Goal: Transaction & Acquisition: Purchase product/service

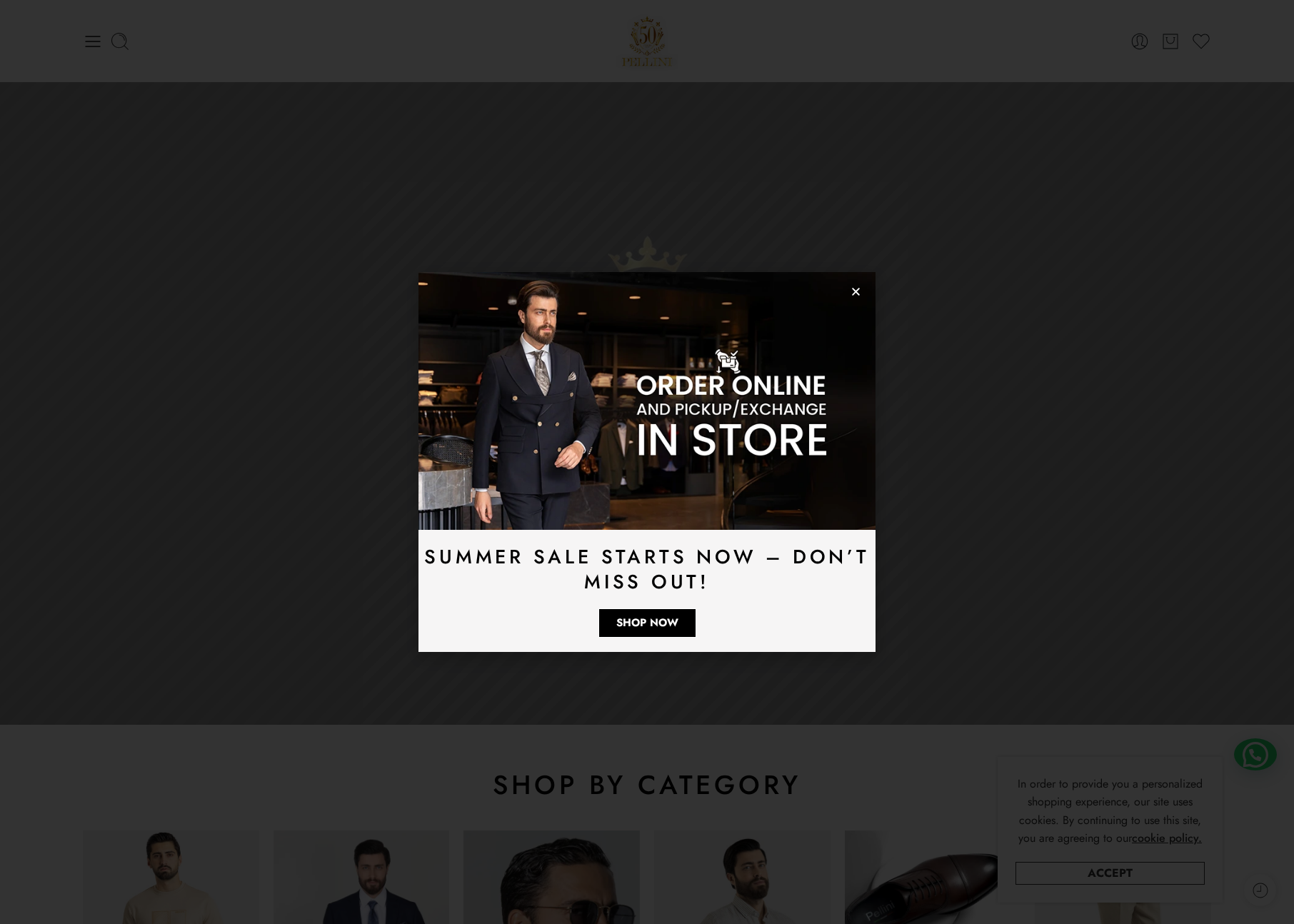
click at [859, 293] on icon "Close" at bounding box center [855, 292] width 11 height 11
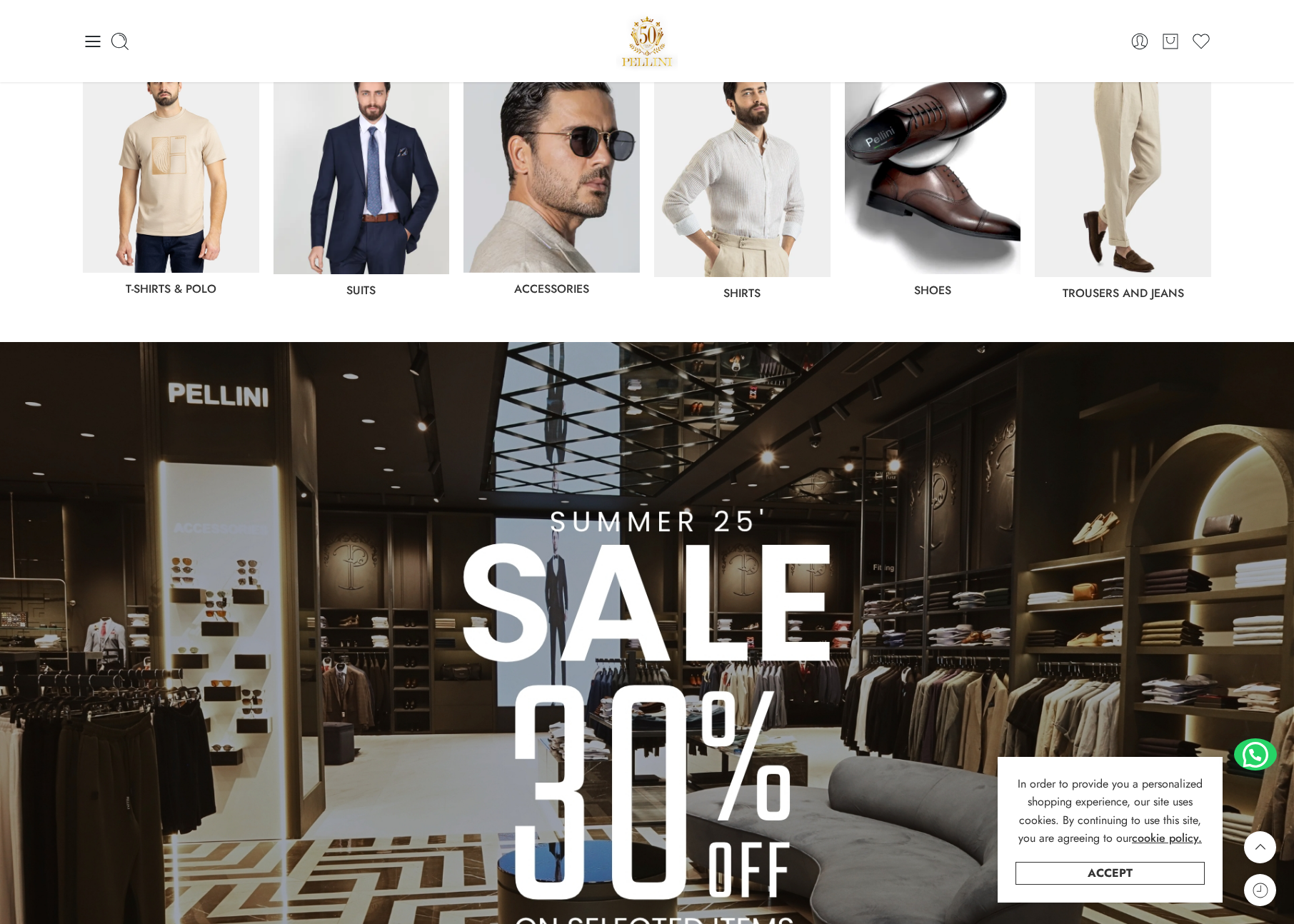
scroll to position [773, 0]
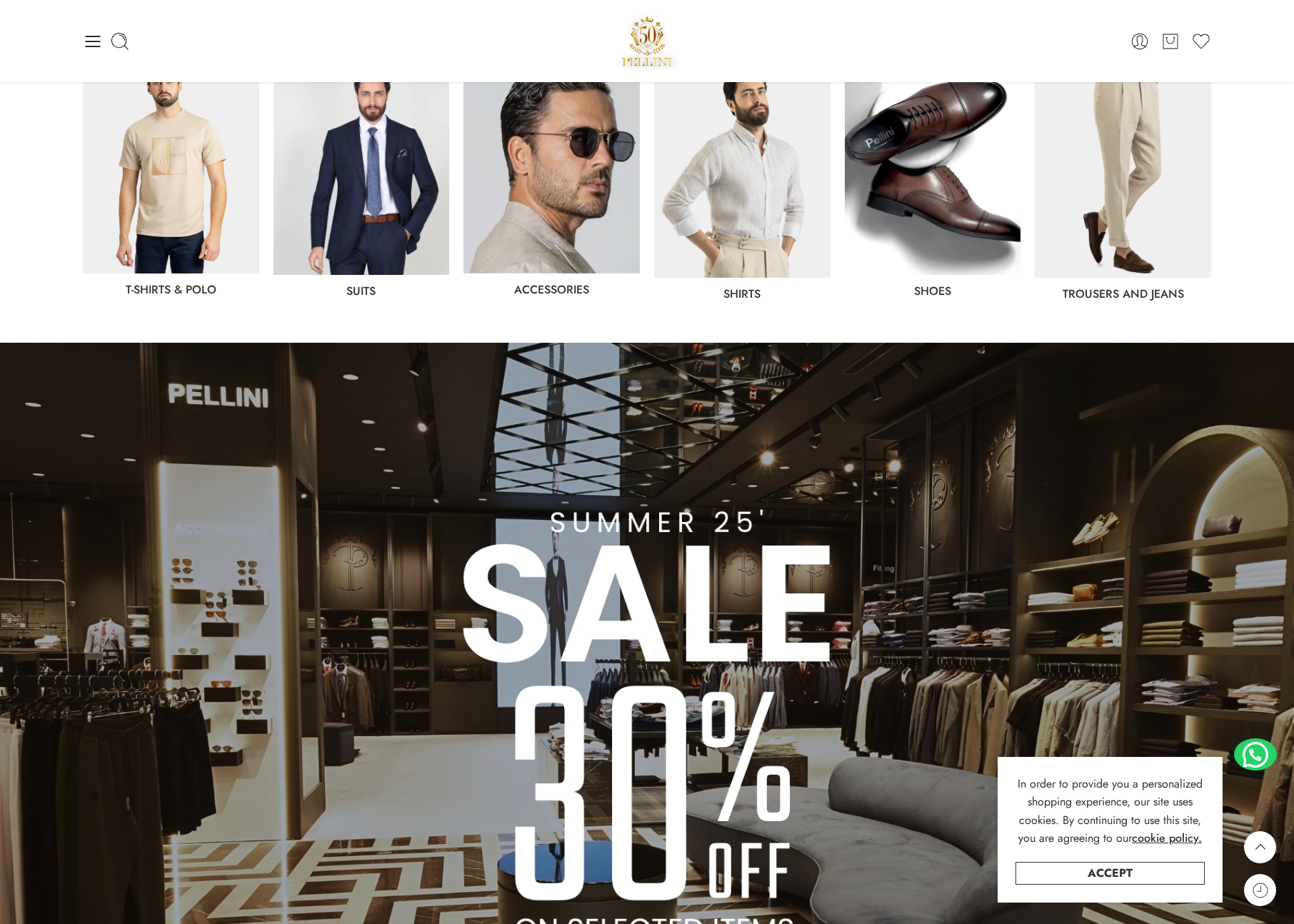
click at [379, 252] on img at bounding box center [361, 165] width 176 height 218
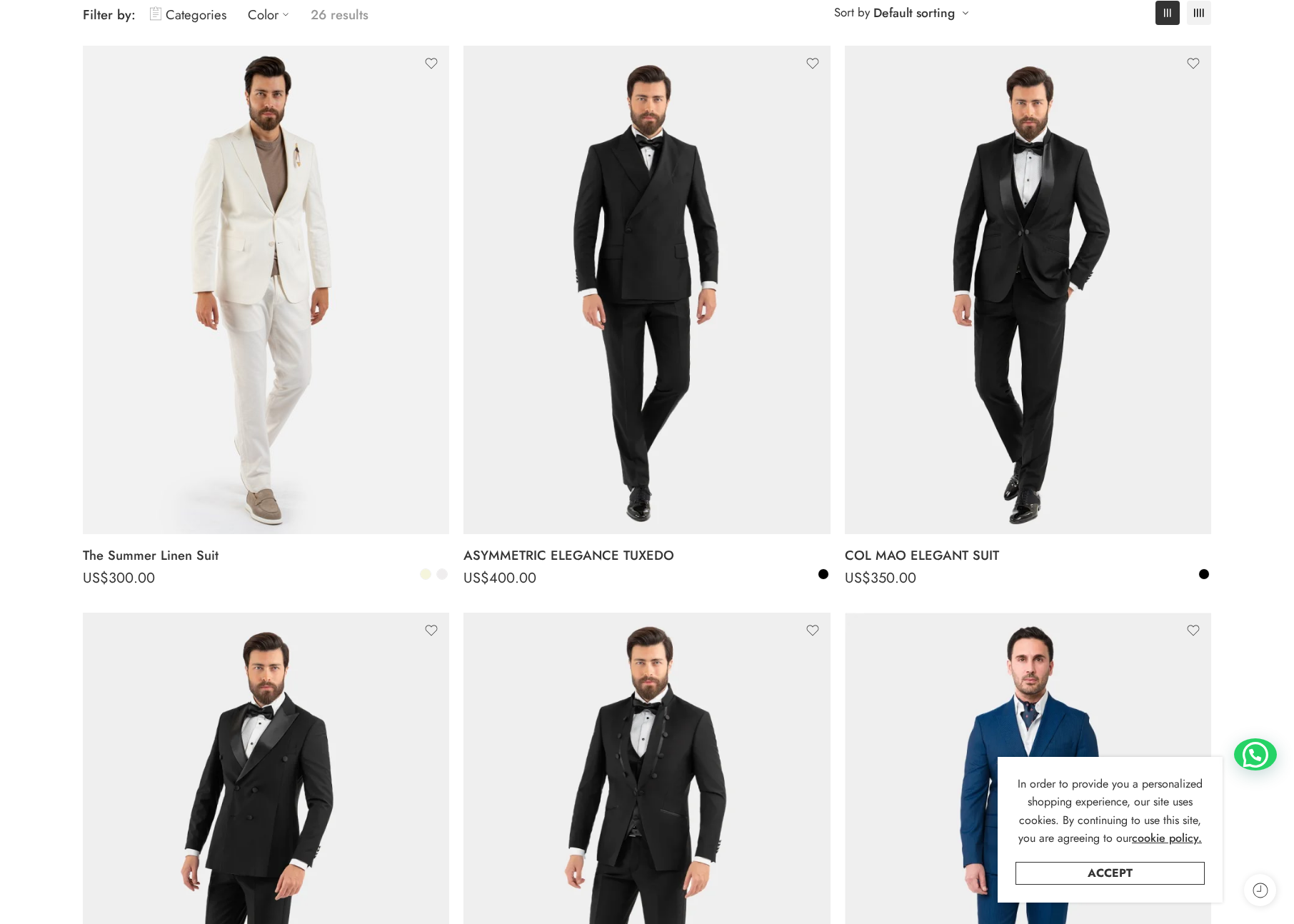
scroll to position [216, 0]
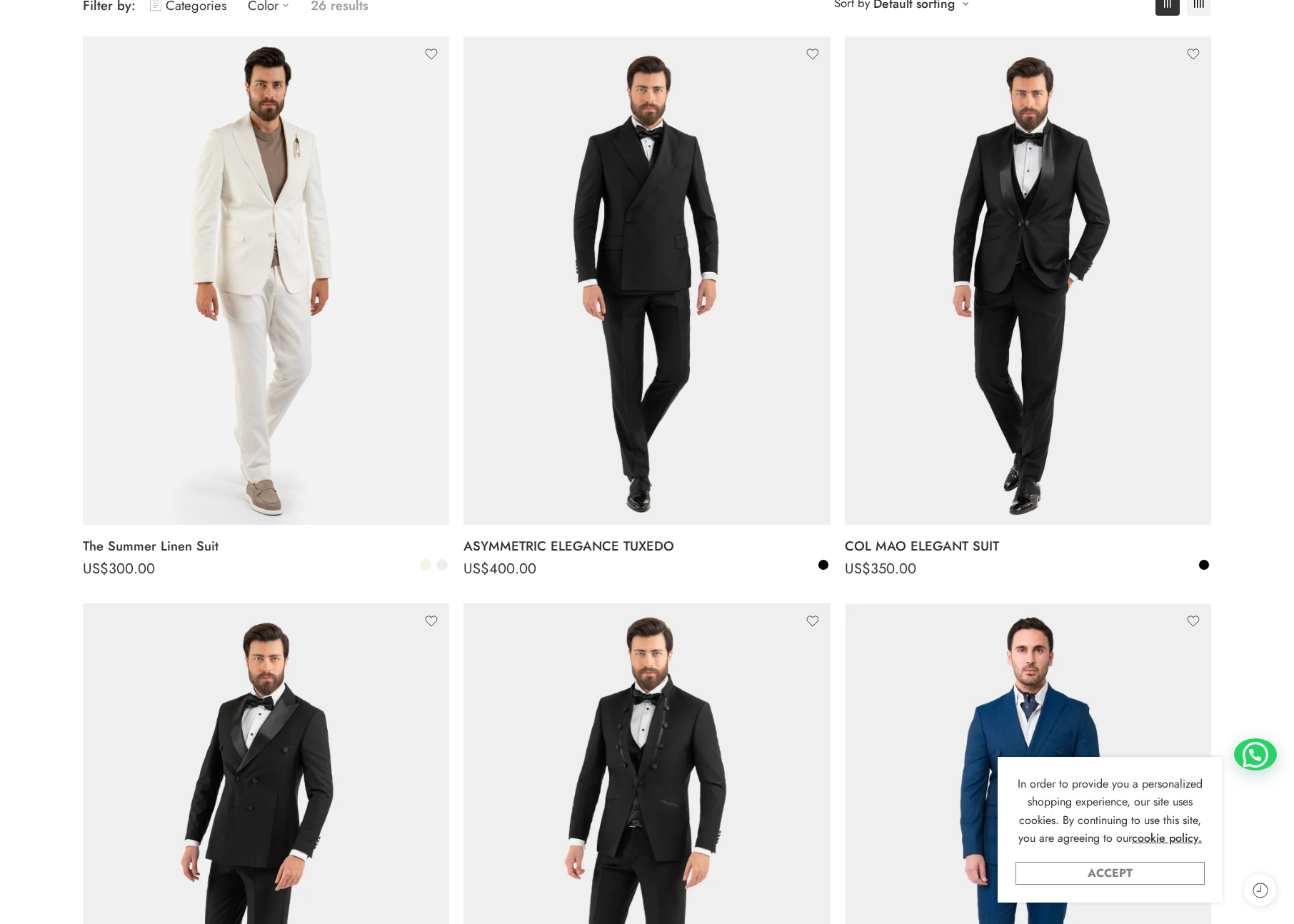
click at [1121, 871] on link "Accept" at bounding box center [1109, 873] width 189 height 23
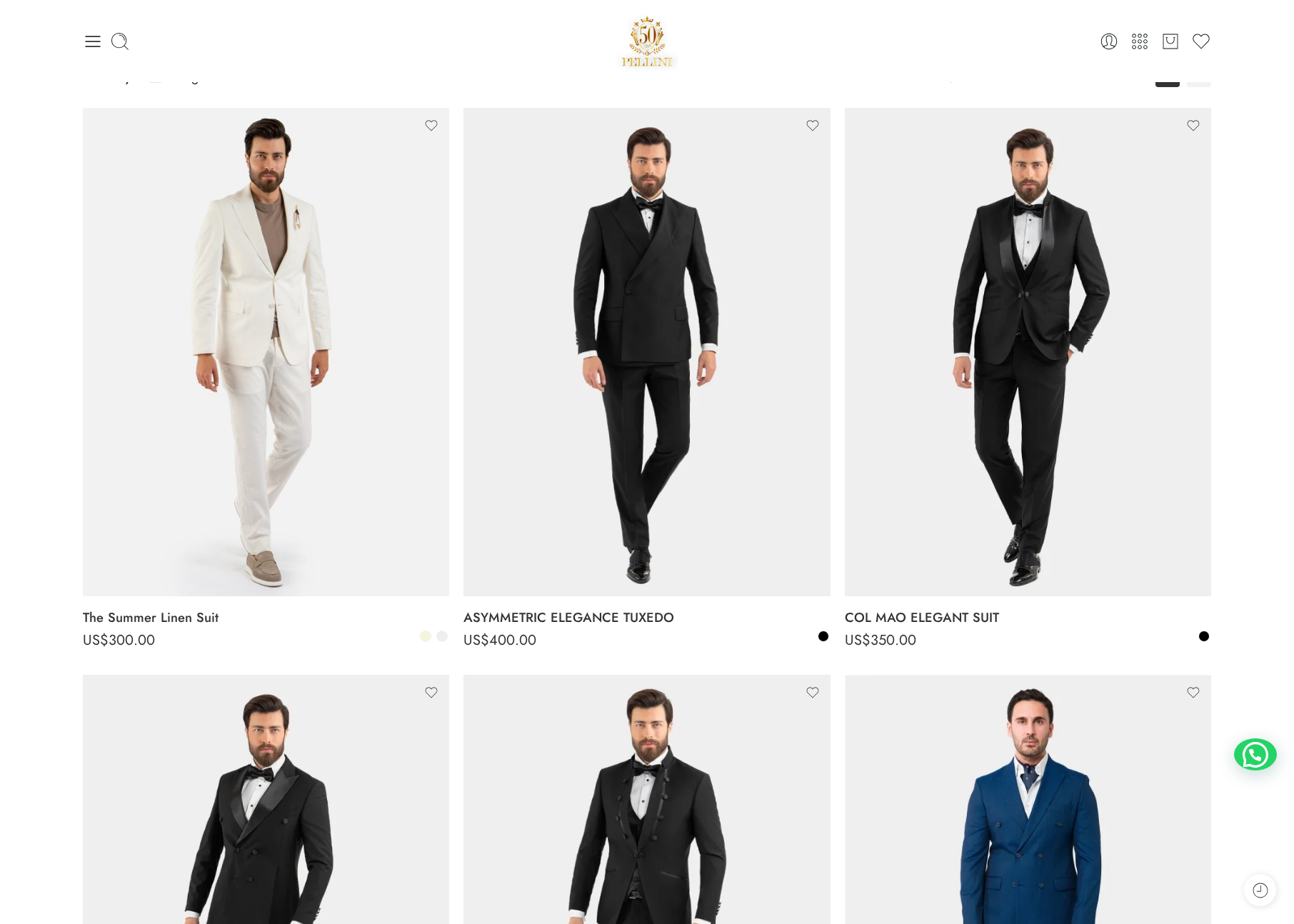
scroll to position [0, 0]
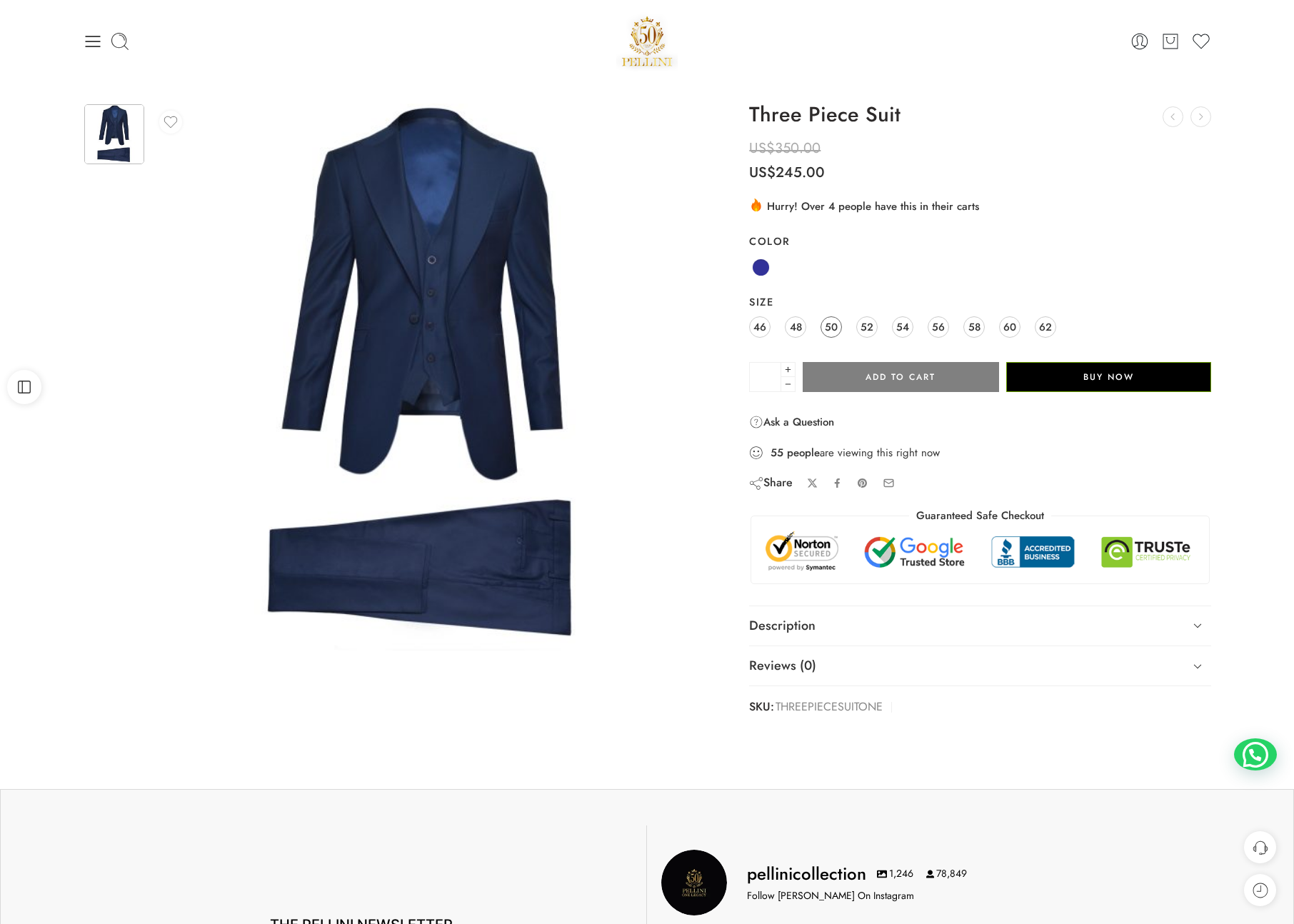
click at [840, 328] on link "50" at bounding box center [831, 327] width 22 height 22
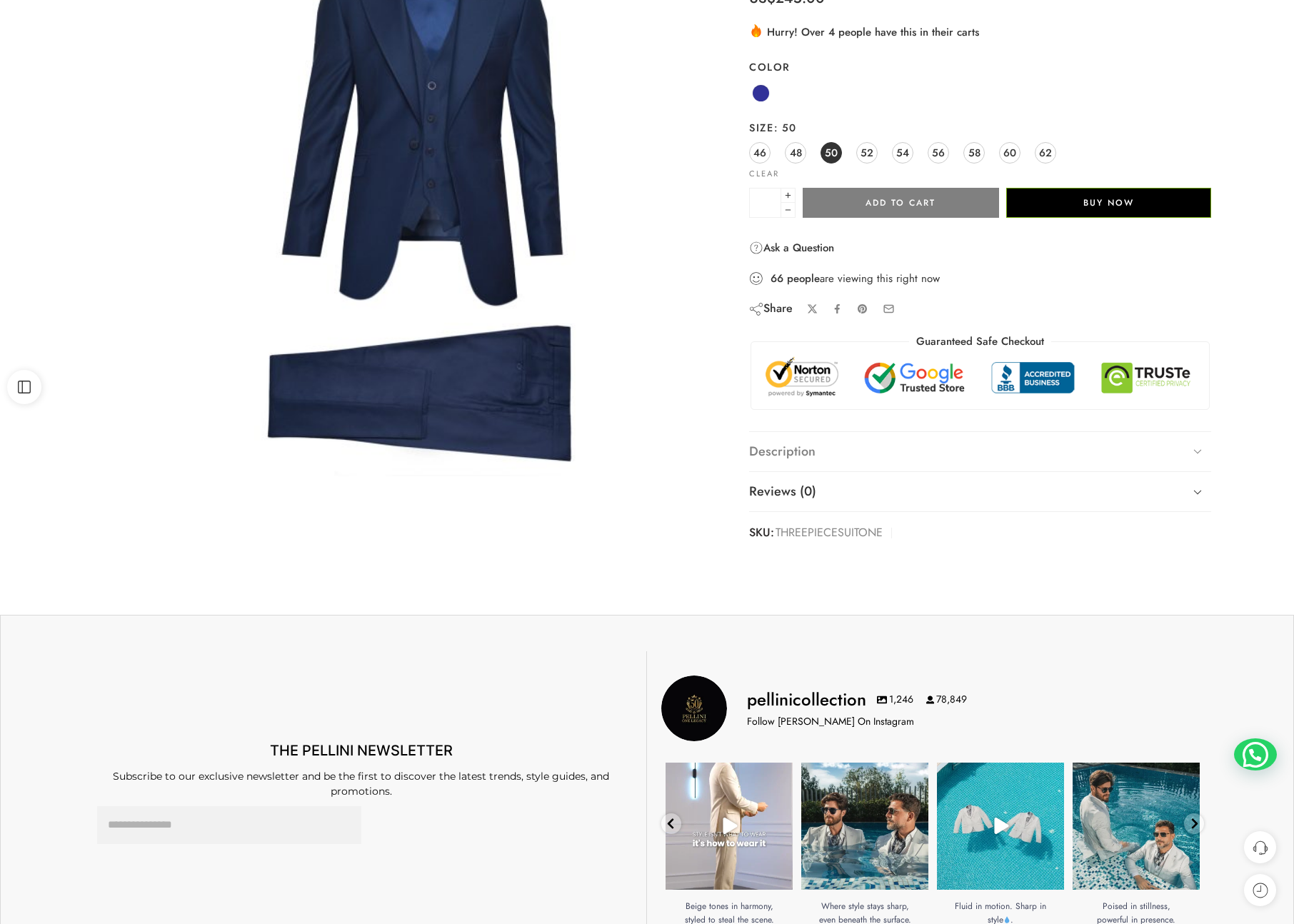
click at [861, 460] on link "Description" at bounding box center [980, 451] width 462 height 40
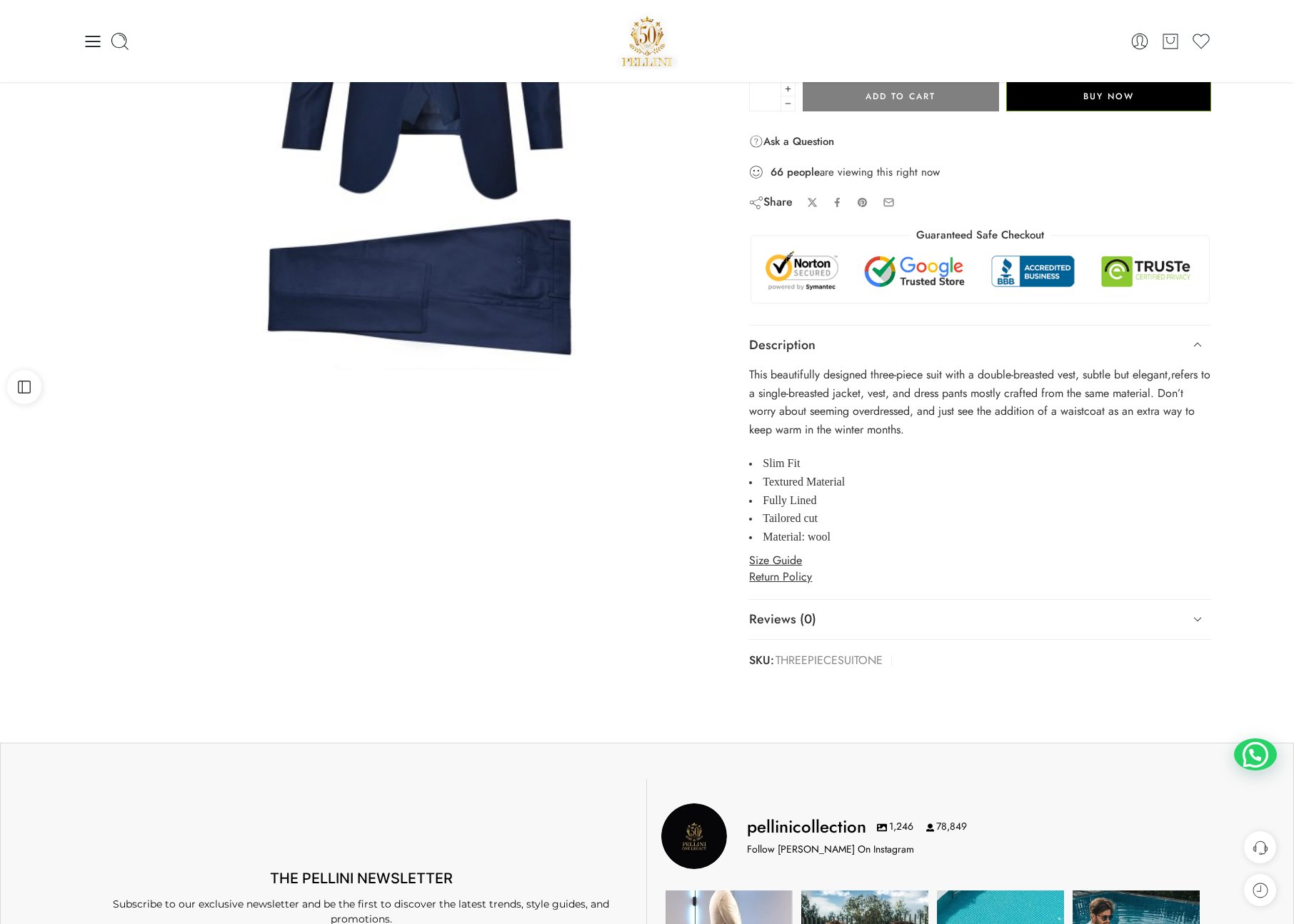
scroll to position [279, 0]
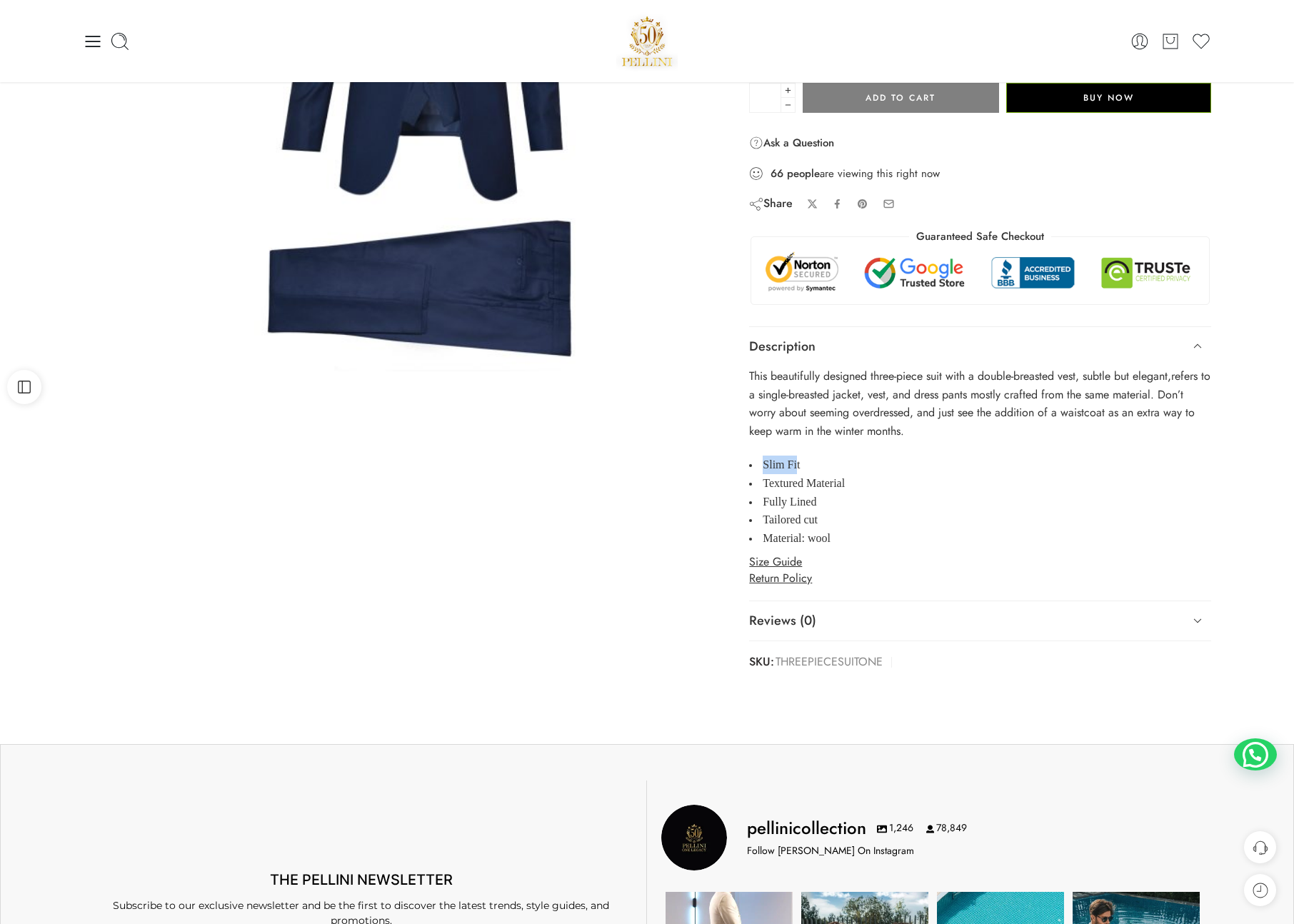
drag, startPoint x: 762, startPoint y: 464, endPoint x: 779, endPoint y: 472, distance: 18.8
click at [796, 463] on li "Slim Fit" at bounding box center [980, 464] width 462 height 19
drag, startPoint x: 764, startPoint y: 483, endPoint x: 824, endPoint y: 489, distance: 60.3
click at [841, 484] on span "Textured Material" at bounding box center [804, 483] width 82 height 12
drag, startPoint x: 811, startPoint y: 496, endPoint x: 749, endPoint y: 493, distance: 62.1
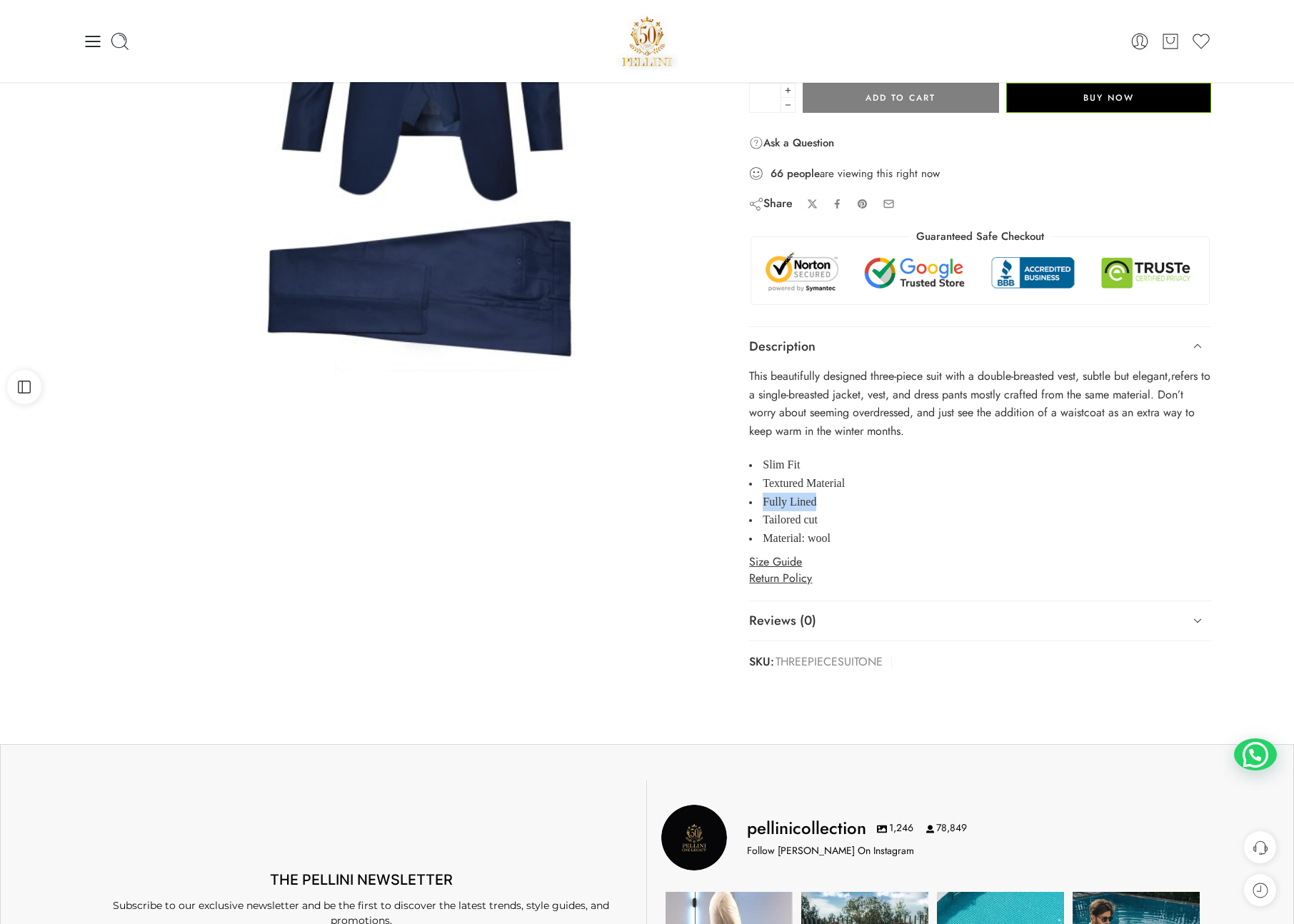
click at [761, 498] on li "Fully Lined" at bounding box center [980, 501] width 462 height 19
drag, startPoint x: 767, startPoint y: 516, endPoint x: 828, endPoint y: 534, distance: 63.6
click at [818, 520] on li "Tailored cut" at bounding box center [980, 520] width 462 height 19
drag, startPoint x: 831, startPoint y: 537, endPoint x: 754, endPoint y: 537, distance: 77.0
click at [754, 537] on li "Material: wool" at bounding box center [980, 538] width 462 height 19
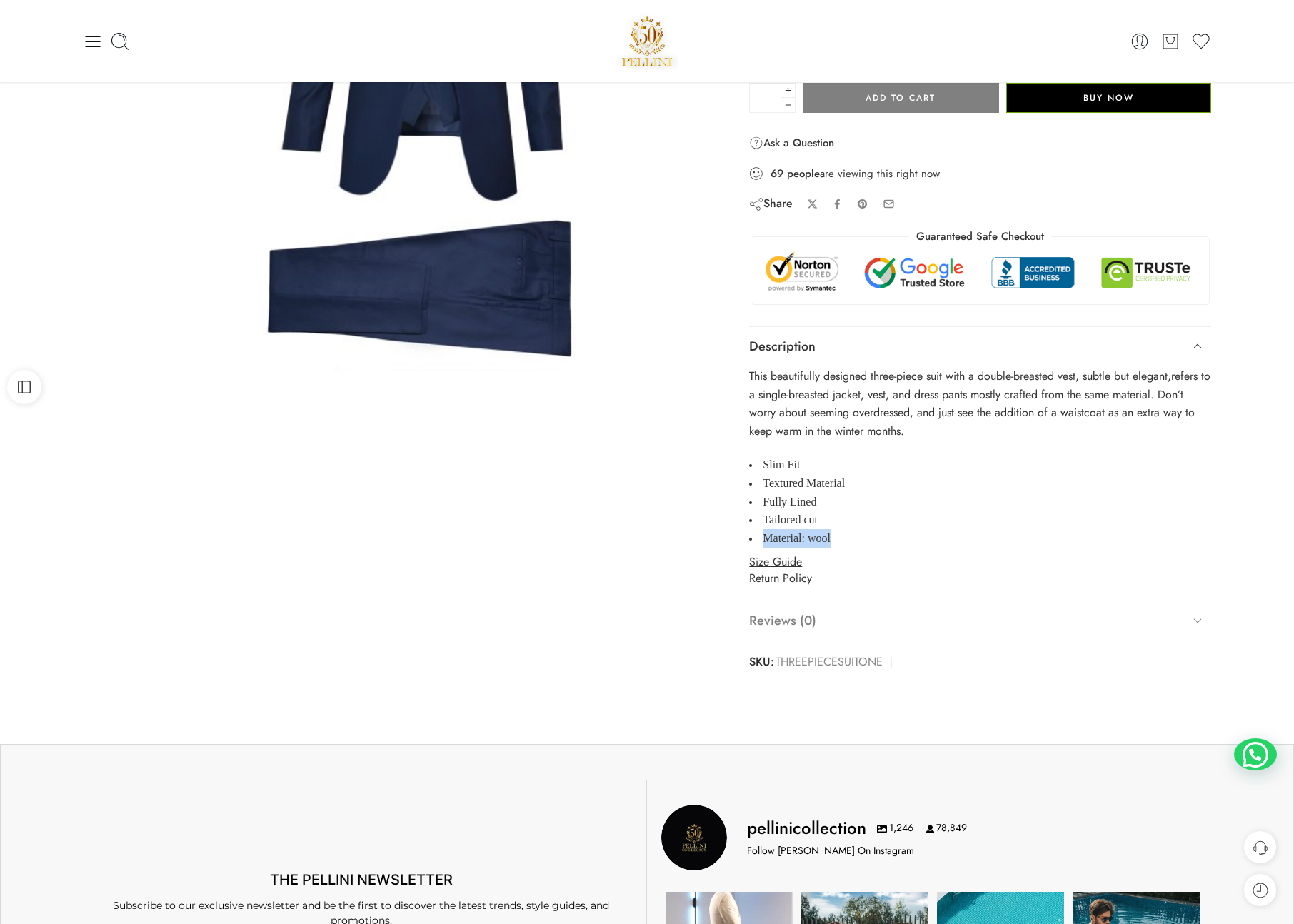
click at [955, 613] on link "Reviews (0)" at bounding box center [980, 621] width 462 height 40
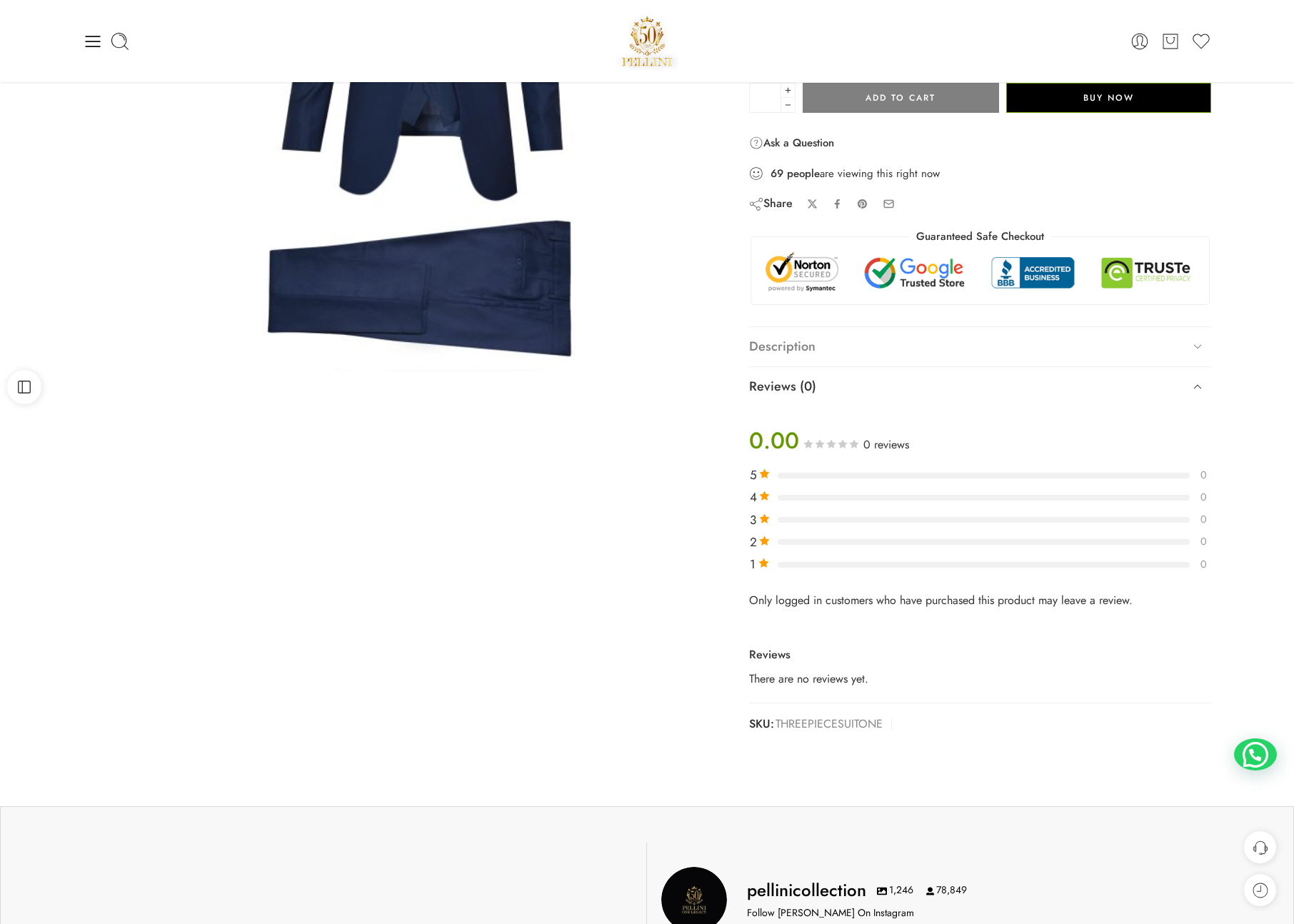
click at [827, 342] on link "Description" at bounding box center [980, 346] width 462 height 40
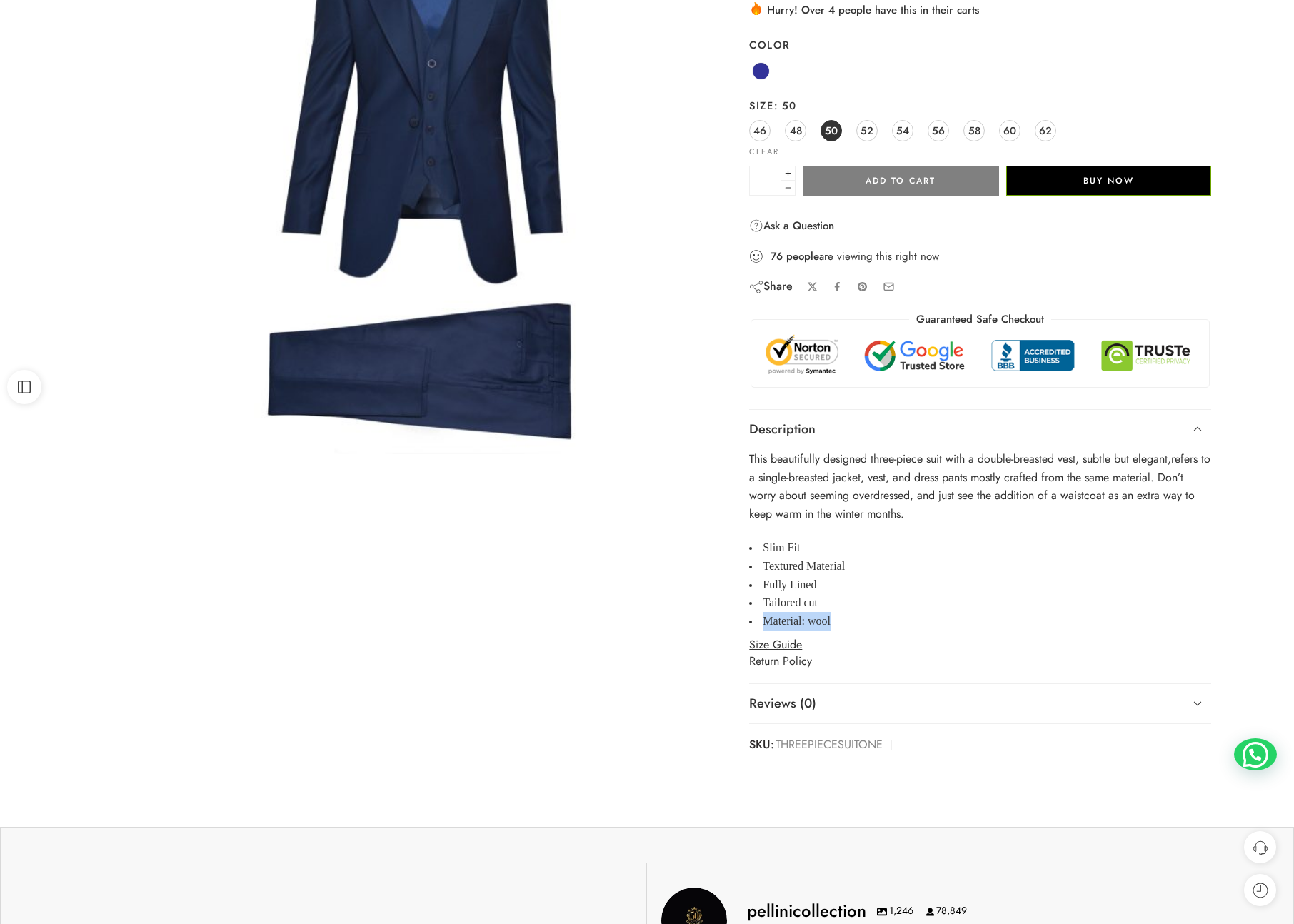
scroll to position [205, 0]
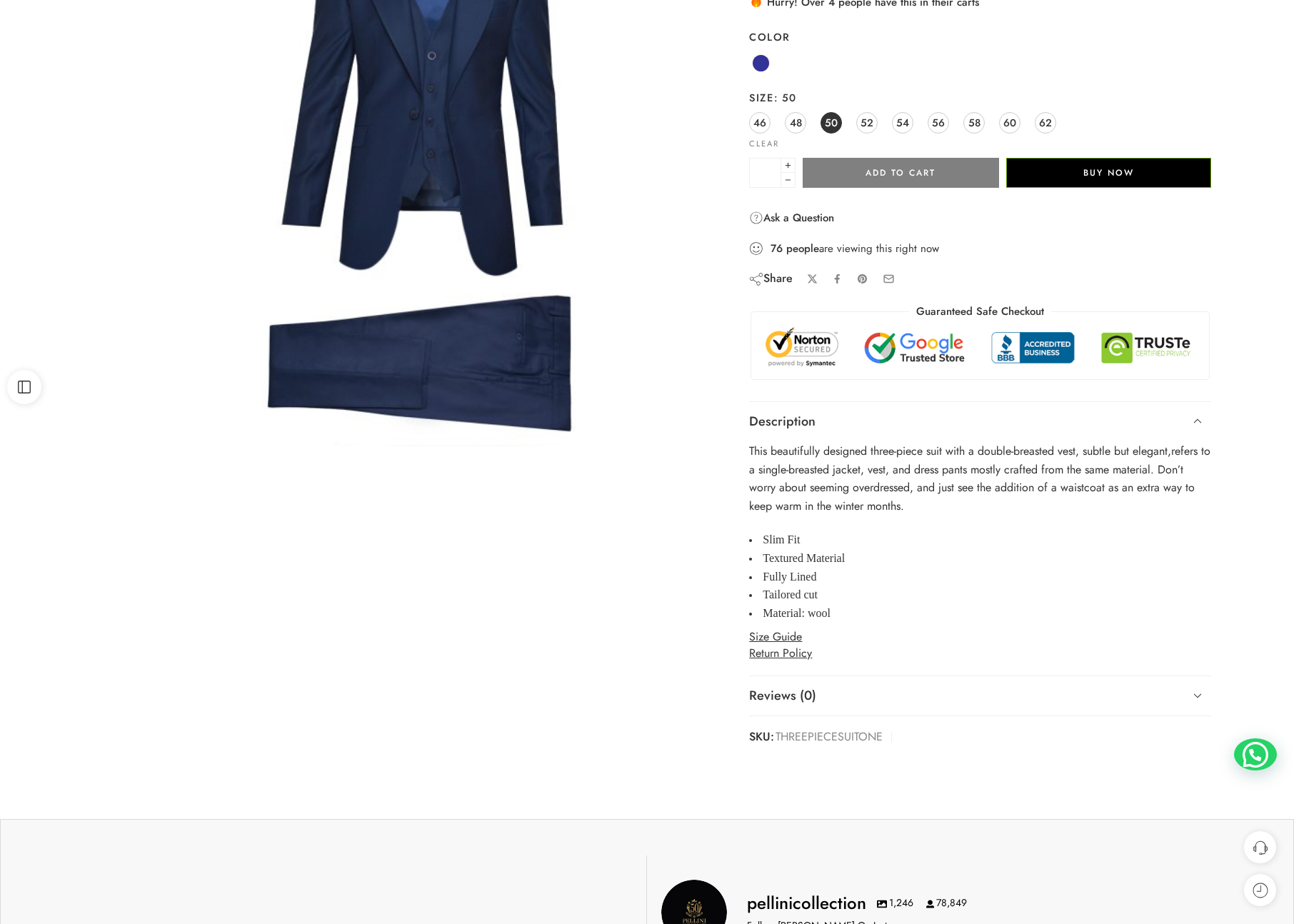
click at [802, 477] on p "This beautifully designed three-piece suit with a double-breasted vest, subtle …" at bounding box center [980, 479] width 462 height 72
click at [908, 469] on span "refers to a single-breasted jacket, vest, and dress pants mostly crafted from t…" at bounding box center [979, 460] width 461 height 35
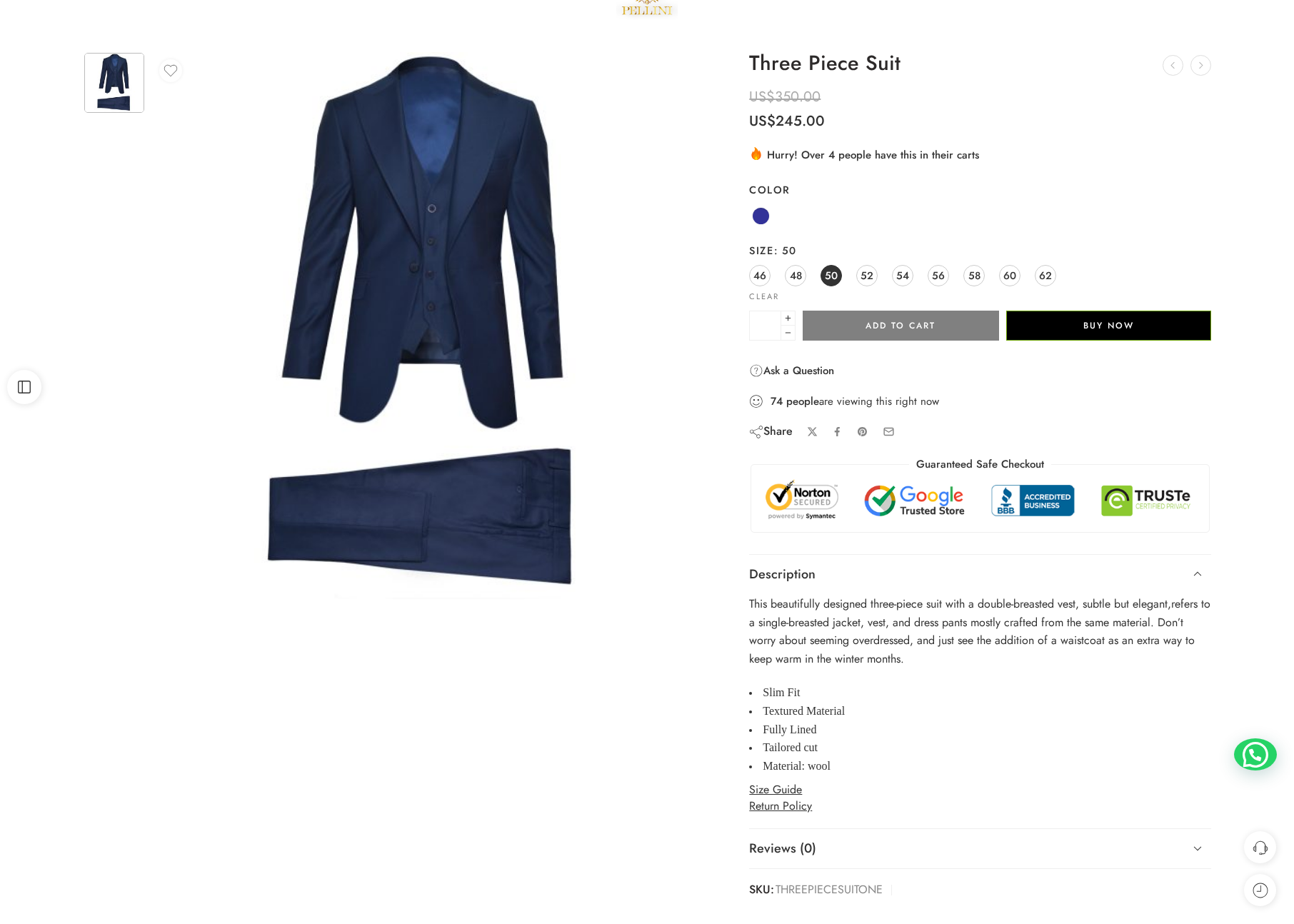
scroll to position [173, 0]
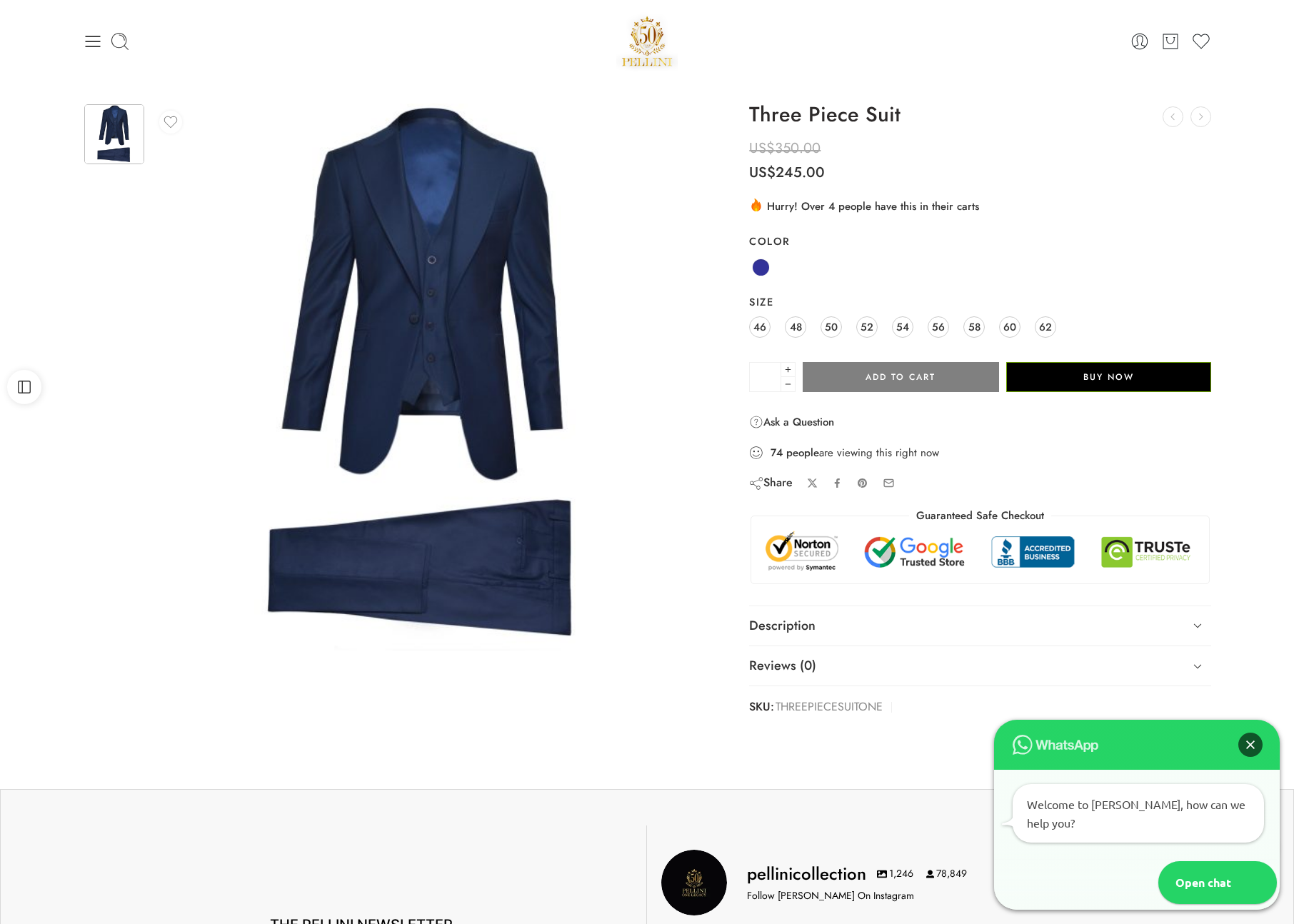
click at [1244, 757] on div "Close" at bounding box center [1250, 745] width 24 height 24
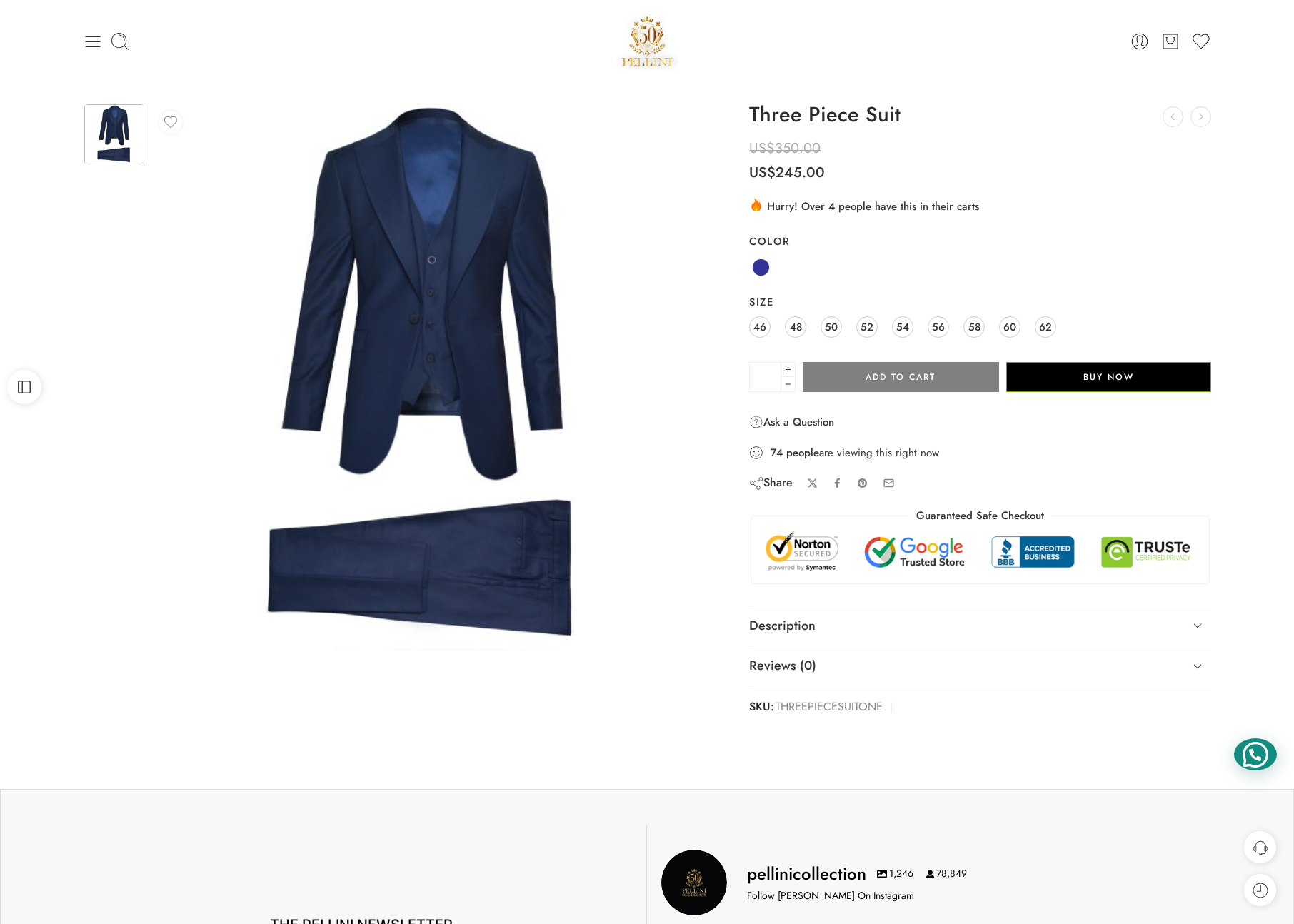
scroll to position [2, 0]
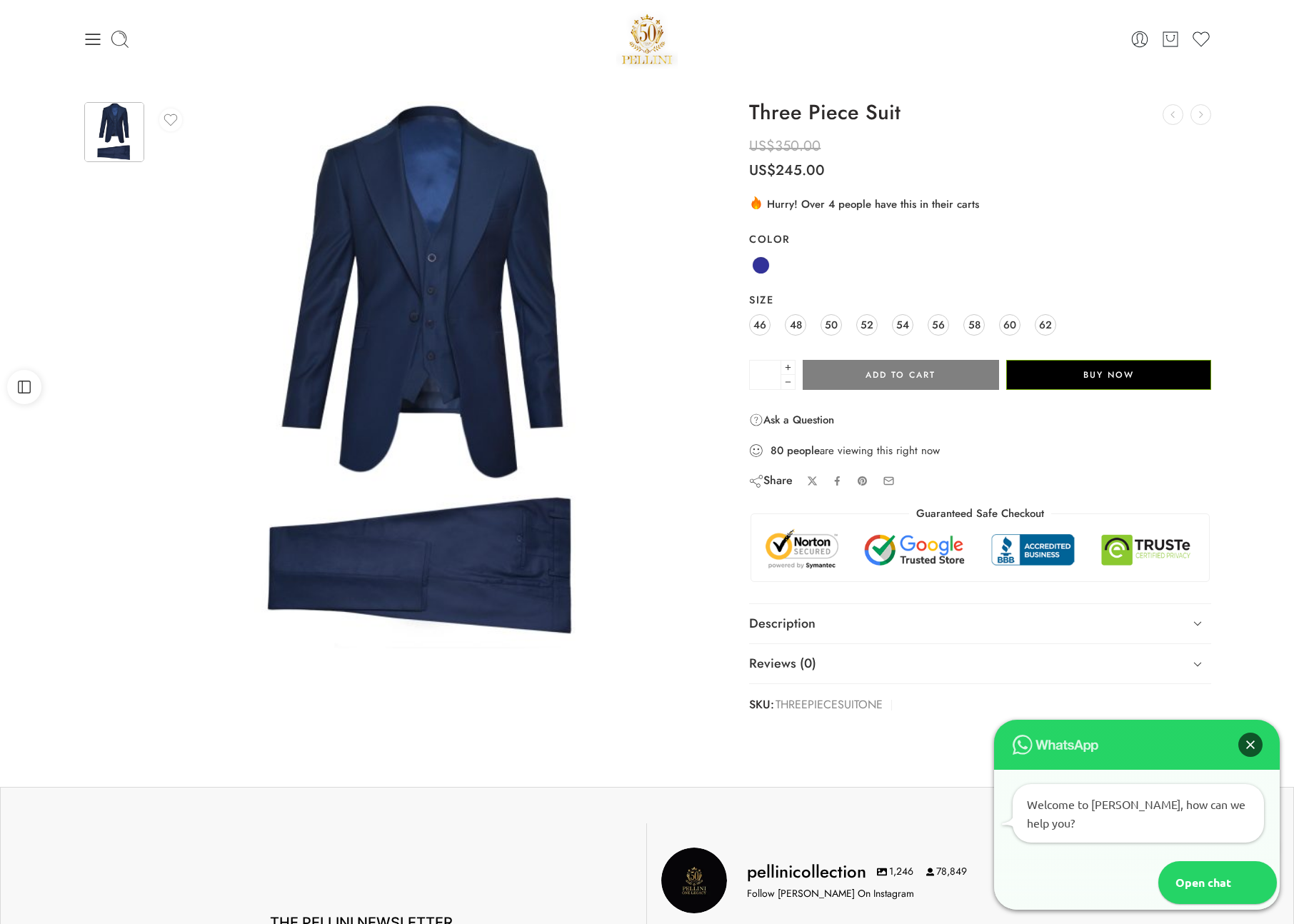
click at [1249, 757] on div "Close" at bounding box center [1250, 745] width 24 height 24
click at [832, 321] on span "50" at bounding box center [831, 325] width 13 height 20
